Goal: Task Accomplishment & Management: Manage account settings

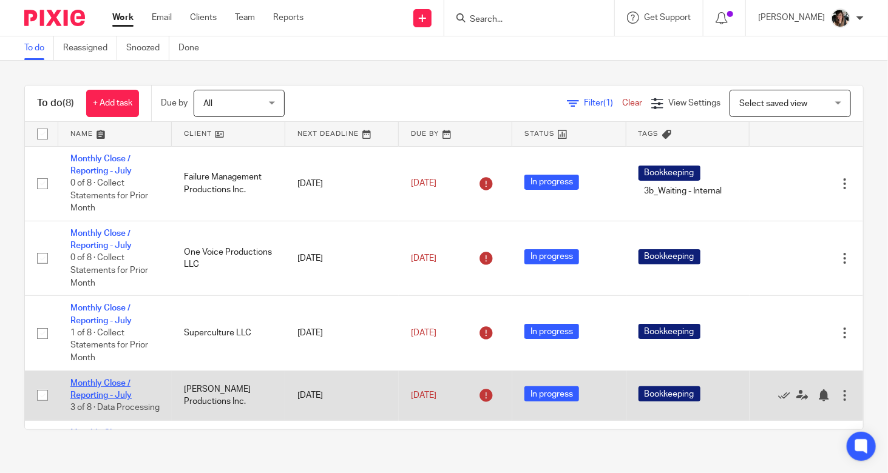
click at [105, 385] on link "Monthly Close / Reporting - July" at bounding box center [100, 389] width 61 height 21
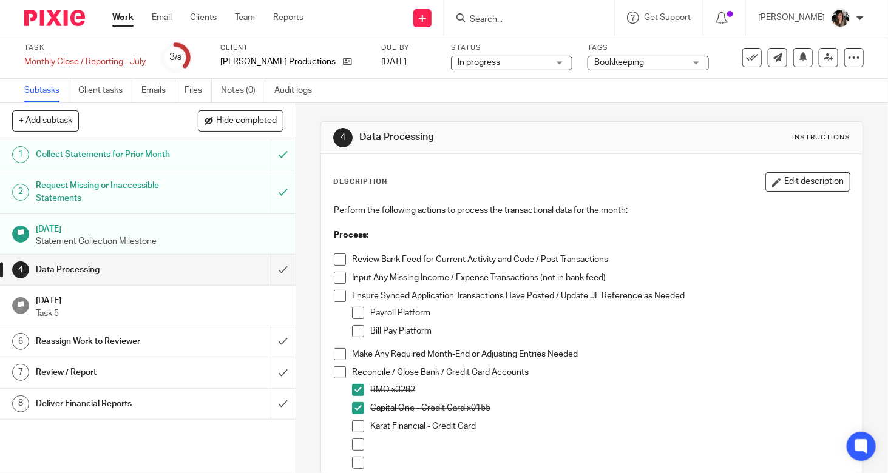
drag, startPoint x: 334, startPoint y: 252, endPoint x: 338, endPoint y: 288, distance: 36.7
click at [334, 252] on p at bounding box center [592, 248] width 516 height 12
click at [338, 263] on span at bounding box center [340, 260] width 12 height 12
click at [337, 281] on span at bounding box center [340, 278] width 12 height 12
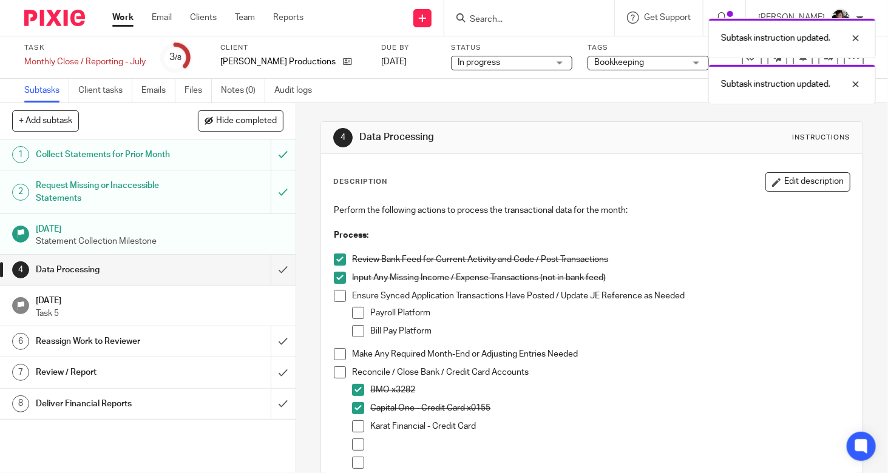
click at [336, 297] on span at bounding box center [340, 296] width 12 height 12
click at [353, 314] on span at bounding box center [358, 313] width 12 height 12
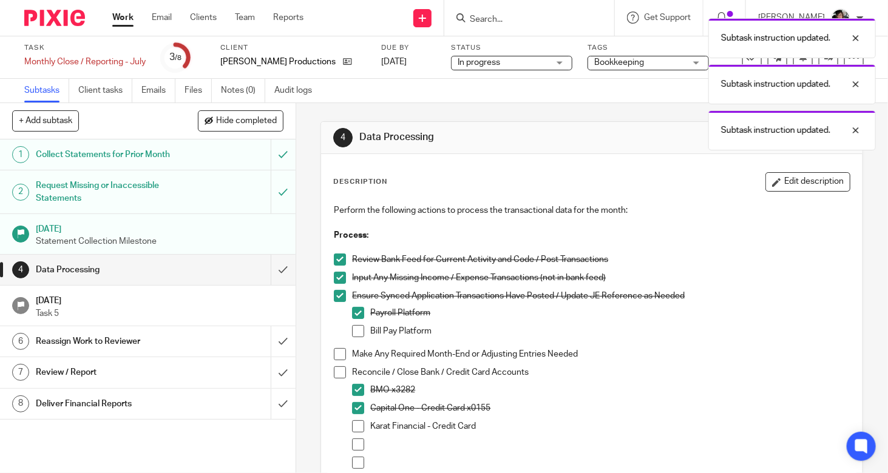
click at [353, 331] on span at bounding box center [358, 331] width 12 height 12
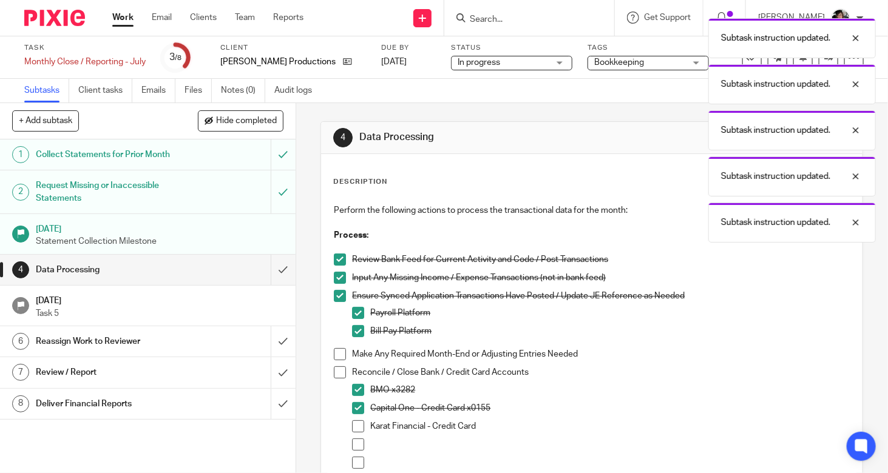
click at [336, 351] on span at bounding box center [340, 354] width 12 height 12
click at [336, 368] on span at bounding box center [340, 373] width 12 height 12
click at [352, 424] on span at bounding box center [358, 427] width 12 height 12
click at [279, 269] on input "submit" at bounding box center [148, 270] width 296 height 30
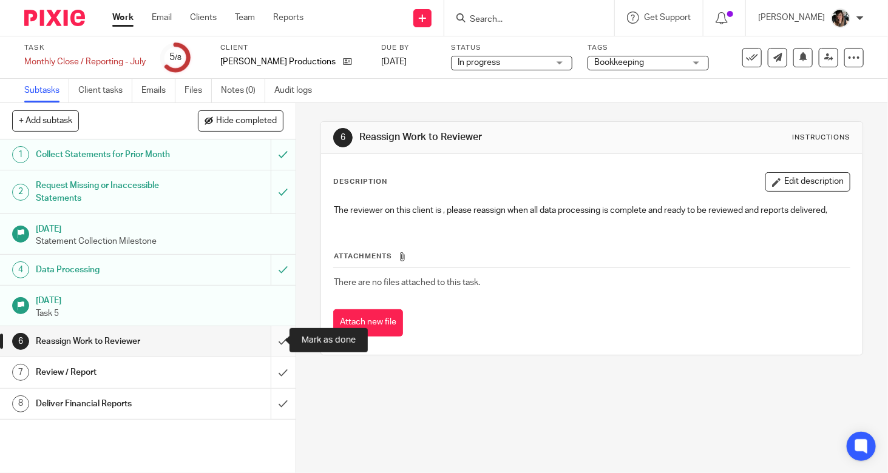
click at [270, 340] on input "submit" at bounding box center [148, 341] width 296 height 30
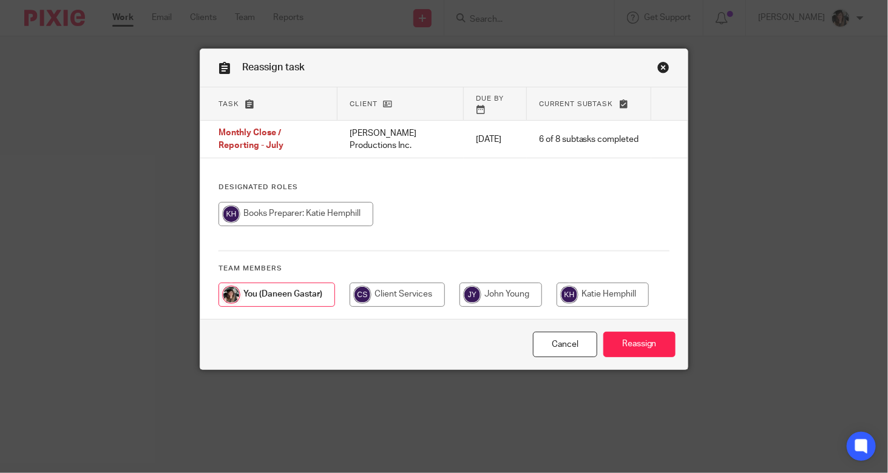
click at [604, 283] on input "radio" at bounding box center [602, 295] width 92 height 24
radio input "true"
click at [640, 332] on input "Reassign" at bounding box center [639, 345] width 72 height 26
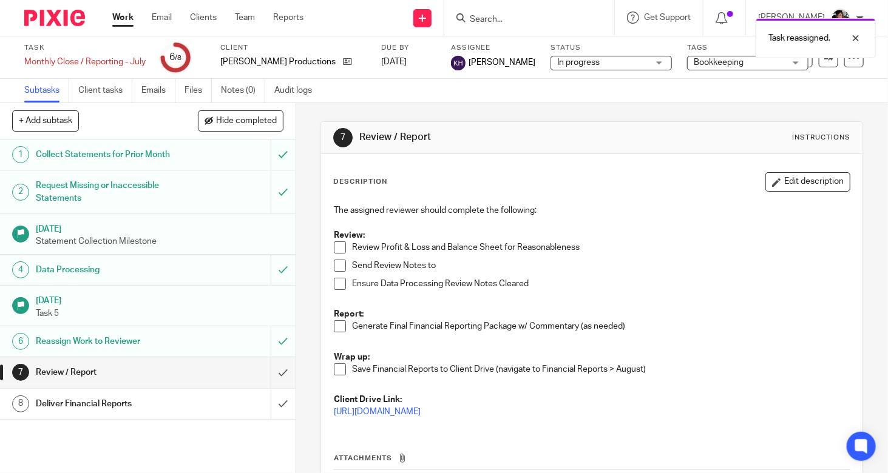
click at [128, 10] on div "Work Email Clients Team Reports Work Email Clients Team Reports Settings" at bounding box center [210, 18] width 221 height 36
click at [117, 21] on link "Work" at bounding box center [122, 18] width 21 height 12
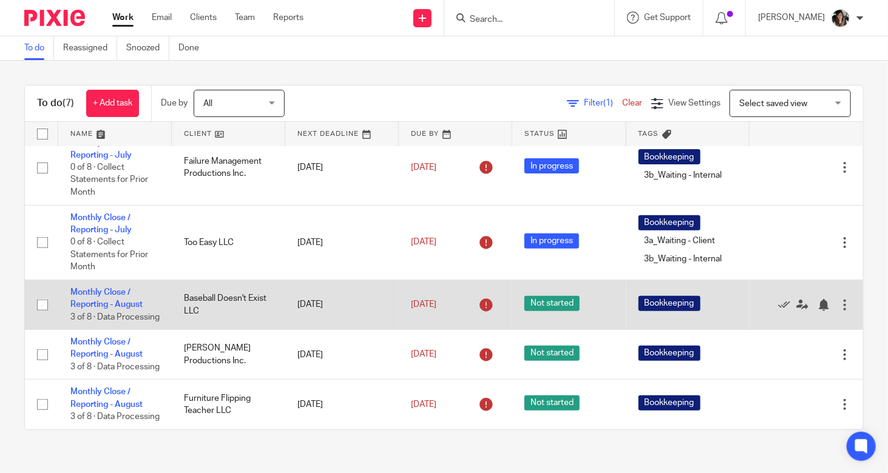
scroll to position [204, 0]
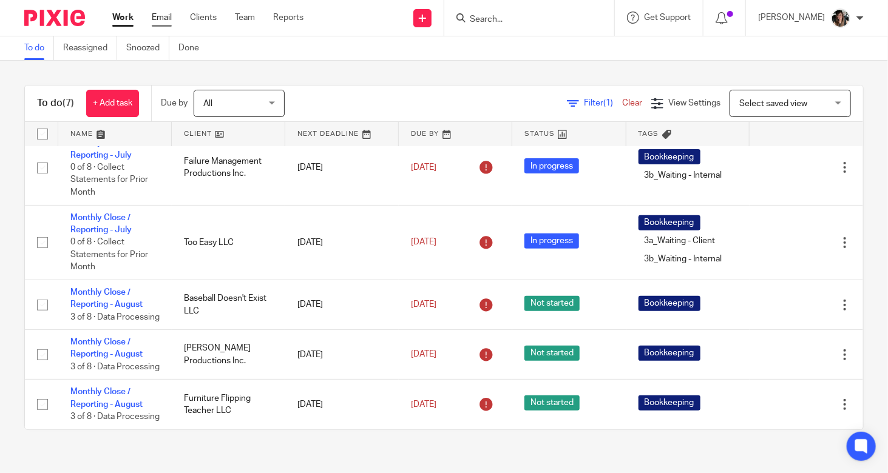
click at [165, 18] on link "Email" at bounding box center [162, 18] width 20 height 12
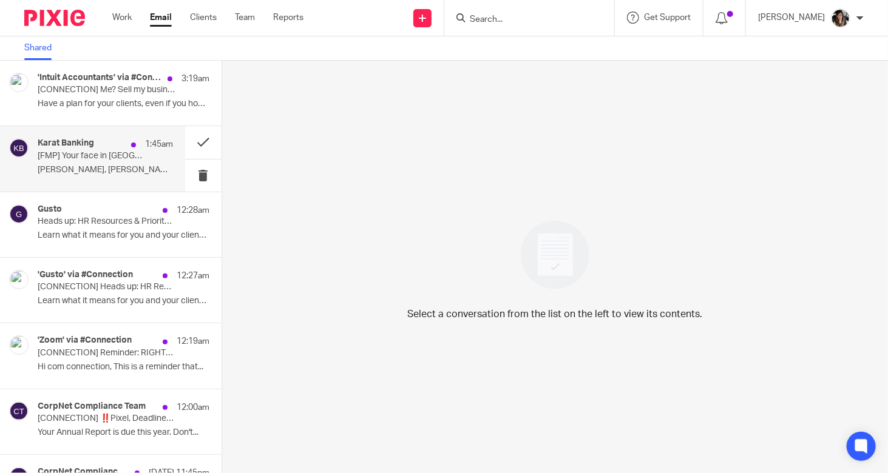
click at [85, 184] on div "Karat Banking 1:45am [FMP] Your face in [GEOGRAPHIC_DATA]? It’s possible 🎉 [PER…" at bounding box center [92, 158] width 185 height 65
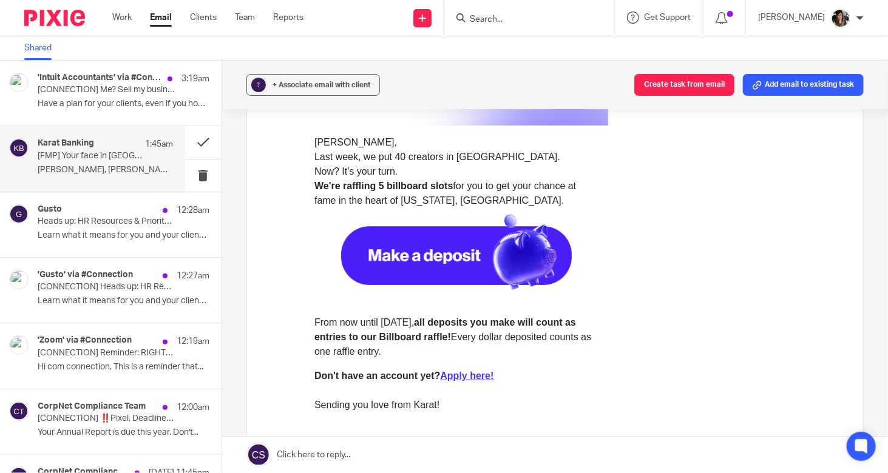
scroll to position [182, 0]
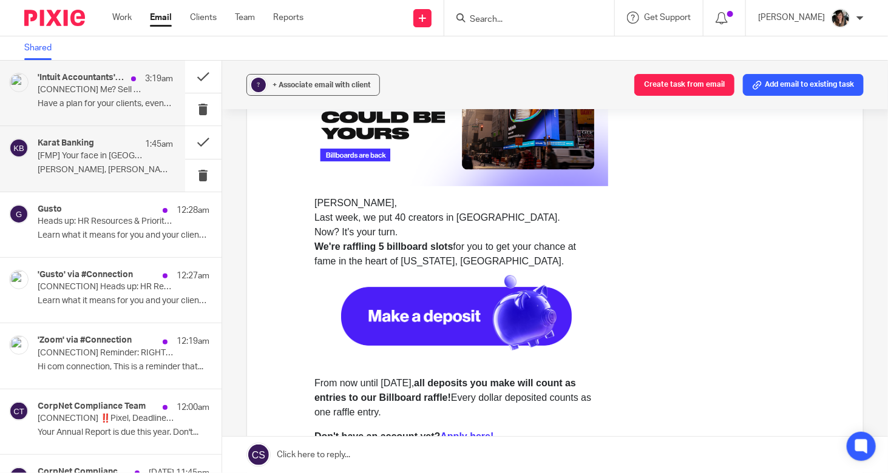
click at [87, 98] on div "'Intuit Accountants' via #Connection 3:19am [CONNECTION] Me? Sell my business s…" at bounding box center [105, 93] width 135 height 41
click at [257, 13] on ul "Work Email Clients Team Reports" at bounding box center [216, 18] width 209 height 12
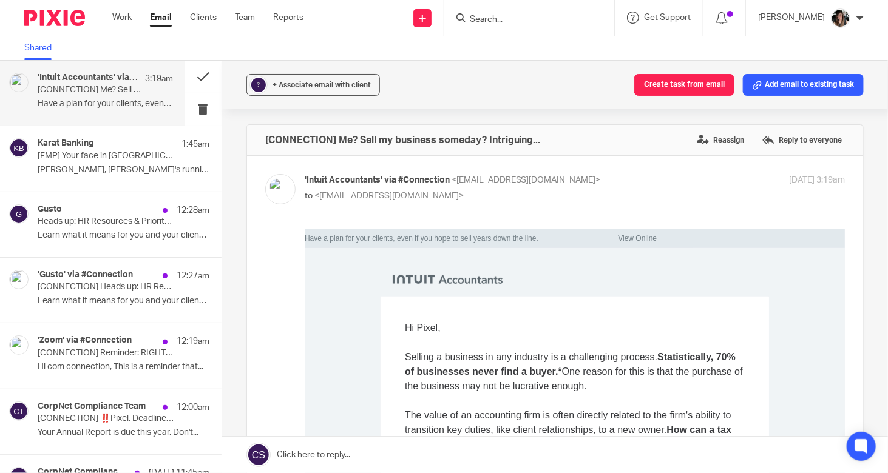
scroll to position [0, 0]
click at [249, 24] on link "Team" at bounding box center [245, 18] width 20 height 12
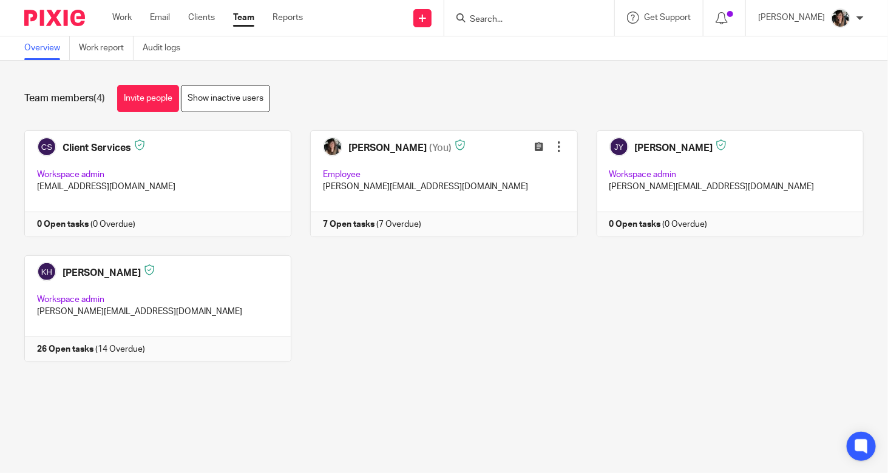
click at [135, 15] on ul "Work Email Clients Team Reports" at bounding box center [216, 18] width 209 height 12
click at [125, 17] on link "Work" at bounding box center [121, 18] width 19 height 12
